Goal: Task Accomplishment & Management: Manage account settings

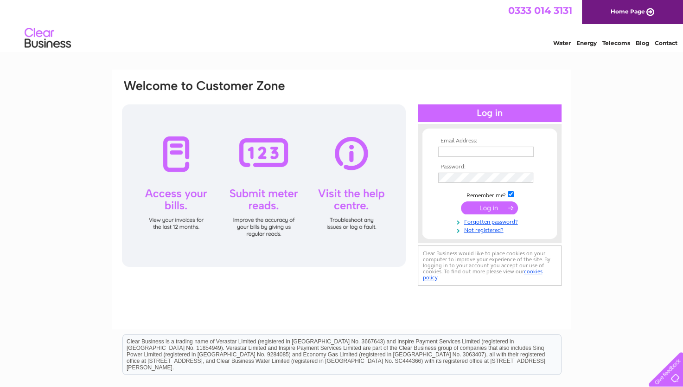
type input "[EMAIL_ADDRESS][DOMAIN_NAME]"
click at [487, 205] on input "submit" at bounding box center [489, 207] width 57 height 13
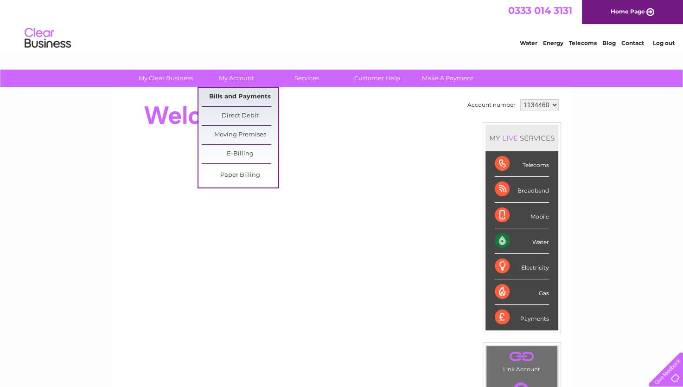
click at [237, 94] on link "Bills and Payments" at bounding box center [240, 97] width 77 height 19
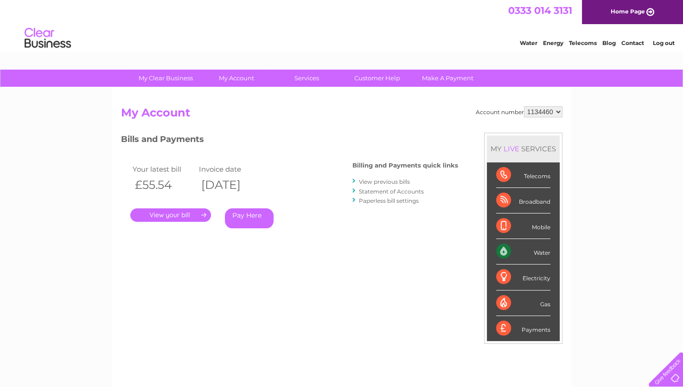
click at [171, 214] on link "." at bounding box center [170, 214] width 81 height 13
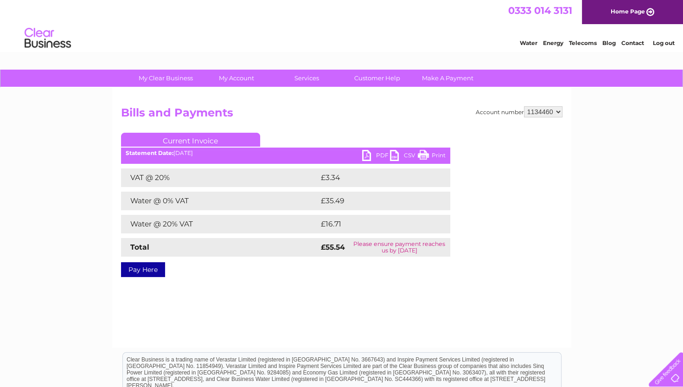
click at [370, 153] on link "PDF" at bounding box center [376, 156] width 28 height 13
